Goal: Information Seeking & Learning: Compare options

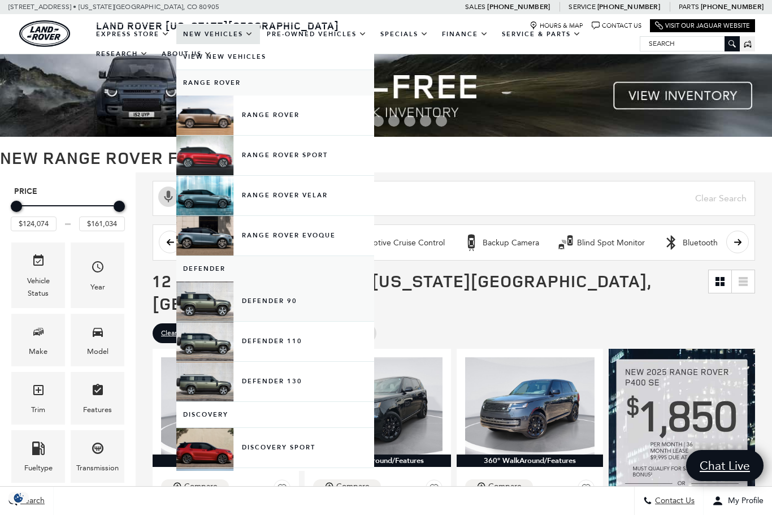
click at [214, 313] on link "Defender 90" at bounding box center [275, 301] width 198 height 40
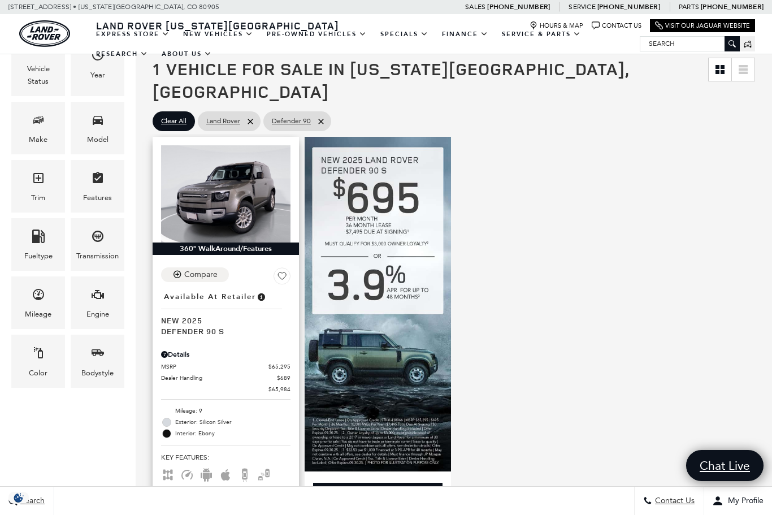
scroll to position [164, 0]
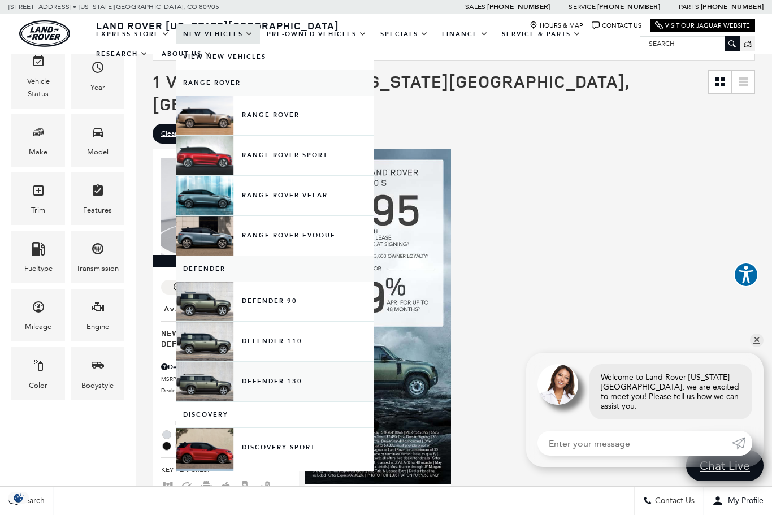
click at [213, 398] on link "Defender 130" at bounding box center [275, 382] width 198 height 40
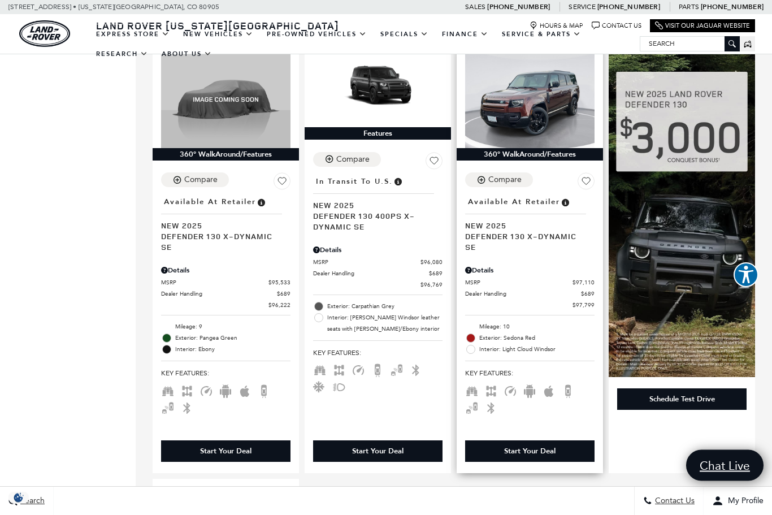
scroll to position [687, 0]
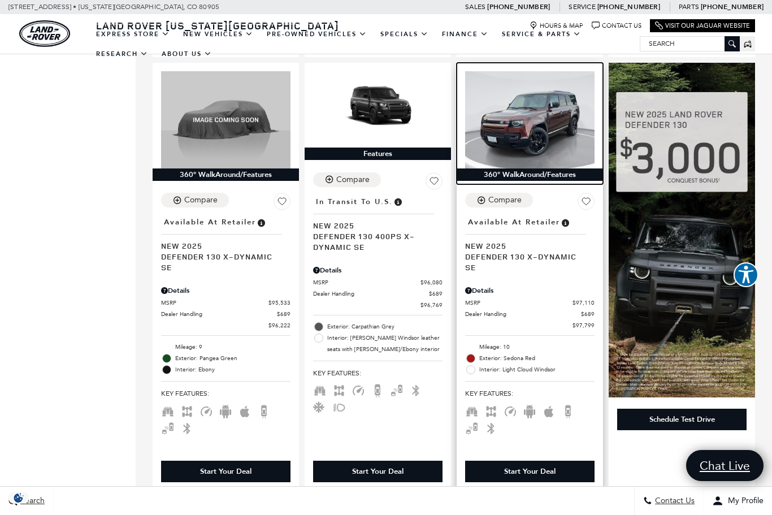
click at [527, 129] on img at bounding box center [529, 119] width 129 height 97
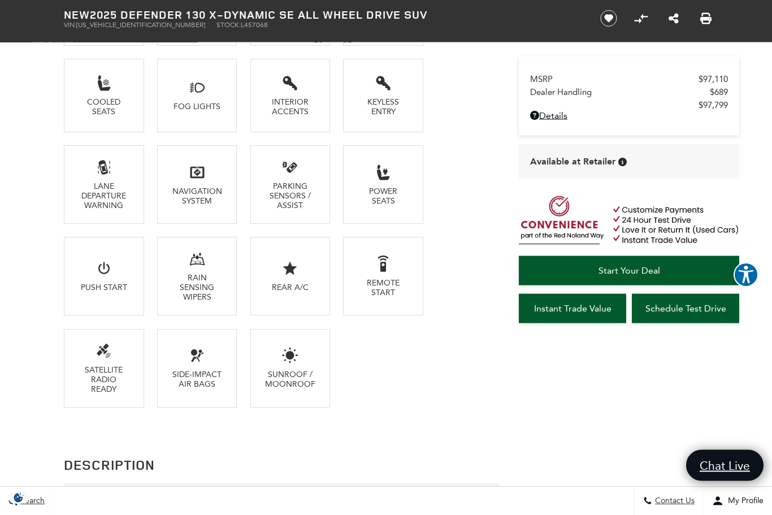
scroll to position [901, 0]
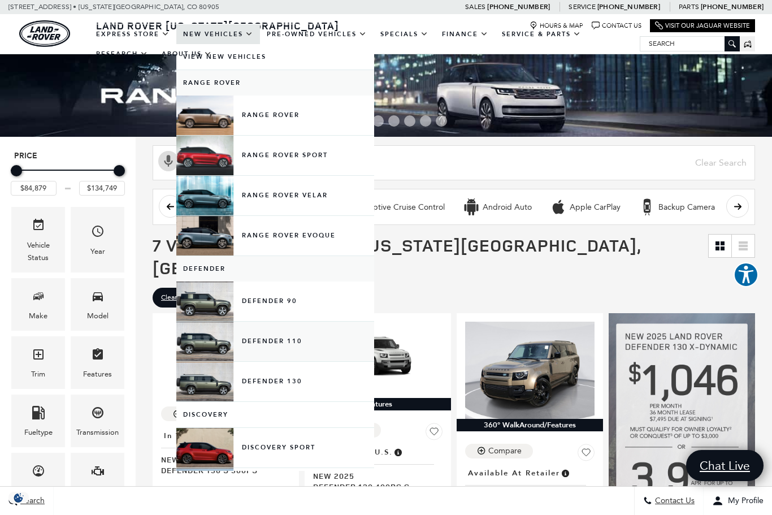
click at [260, 350] on link "Defender 110" at bounding box center [275, 342] width 198 height 40
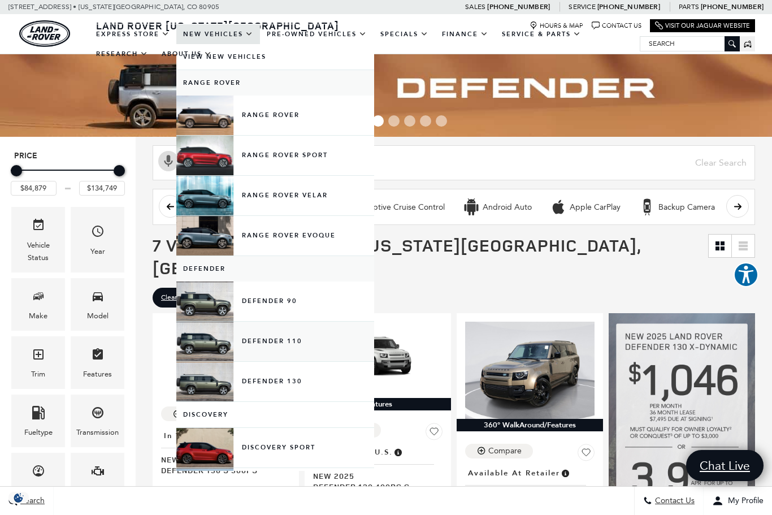
click at [260, 350] on link "Defender 110" at bounding box center [275, 342] width 198 height 40
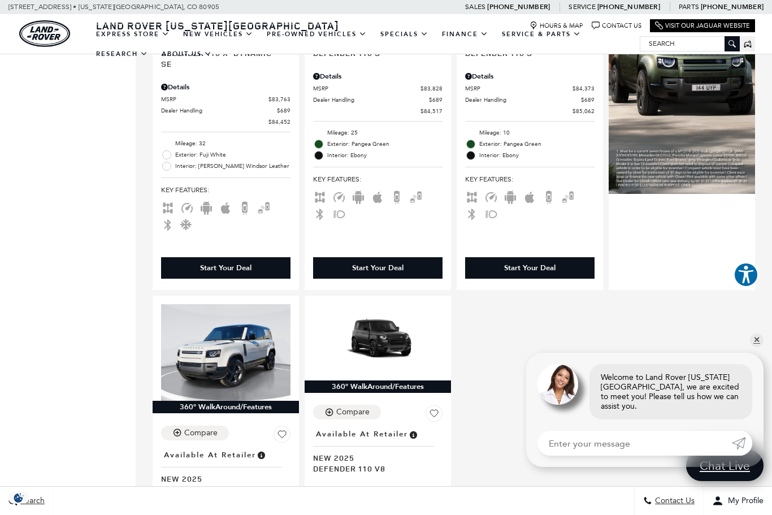
scroll to position [879, 0]
